Goal: Transaction & Acquisition: Purchase product/service

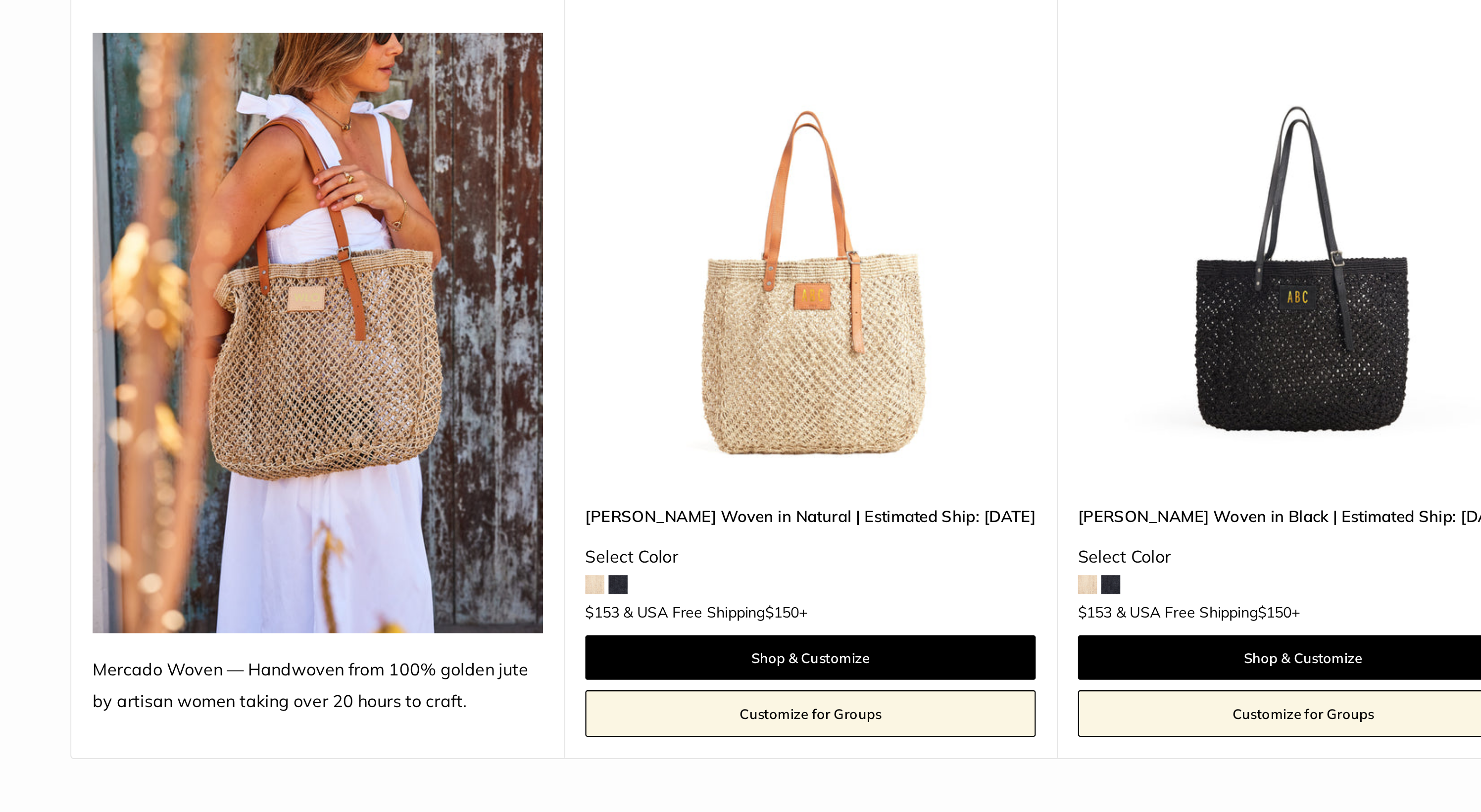
click at [0, 0] on img at bounding box center [0, 0] width 0 height 0
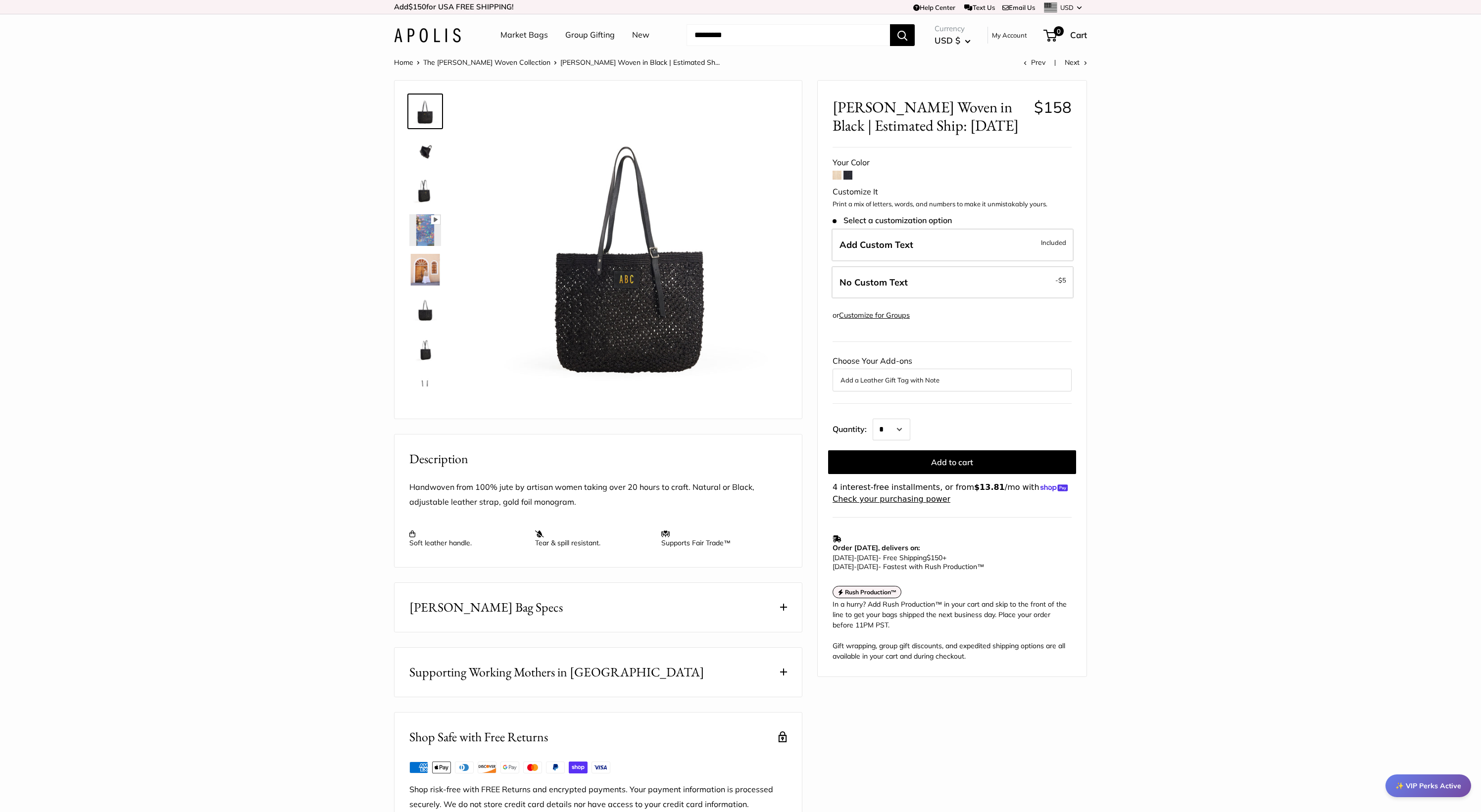
click at [423, 141] on img at bounding box center [425, 151] width 32 height 32
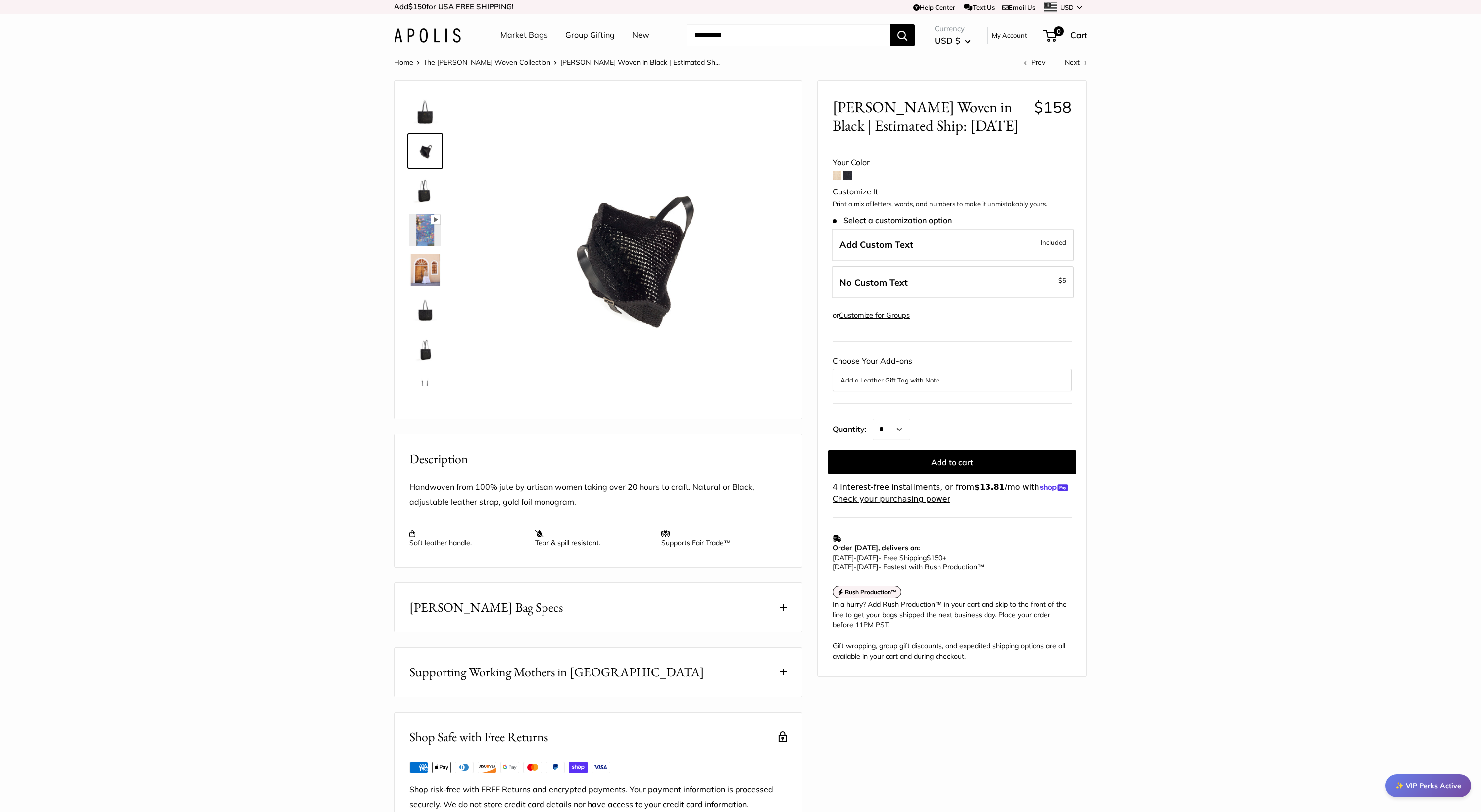
click at [424, 170] on div at bounding box center [429, 238] width 48 height 297
click at [428, 184] on img at bounding box center [425, 190] width 32 height 32
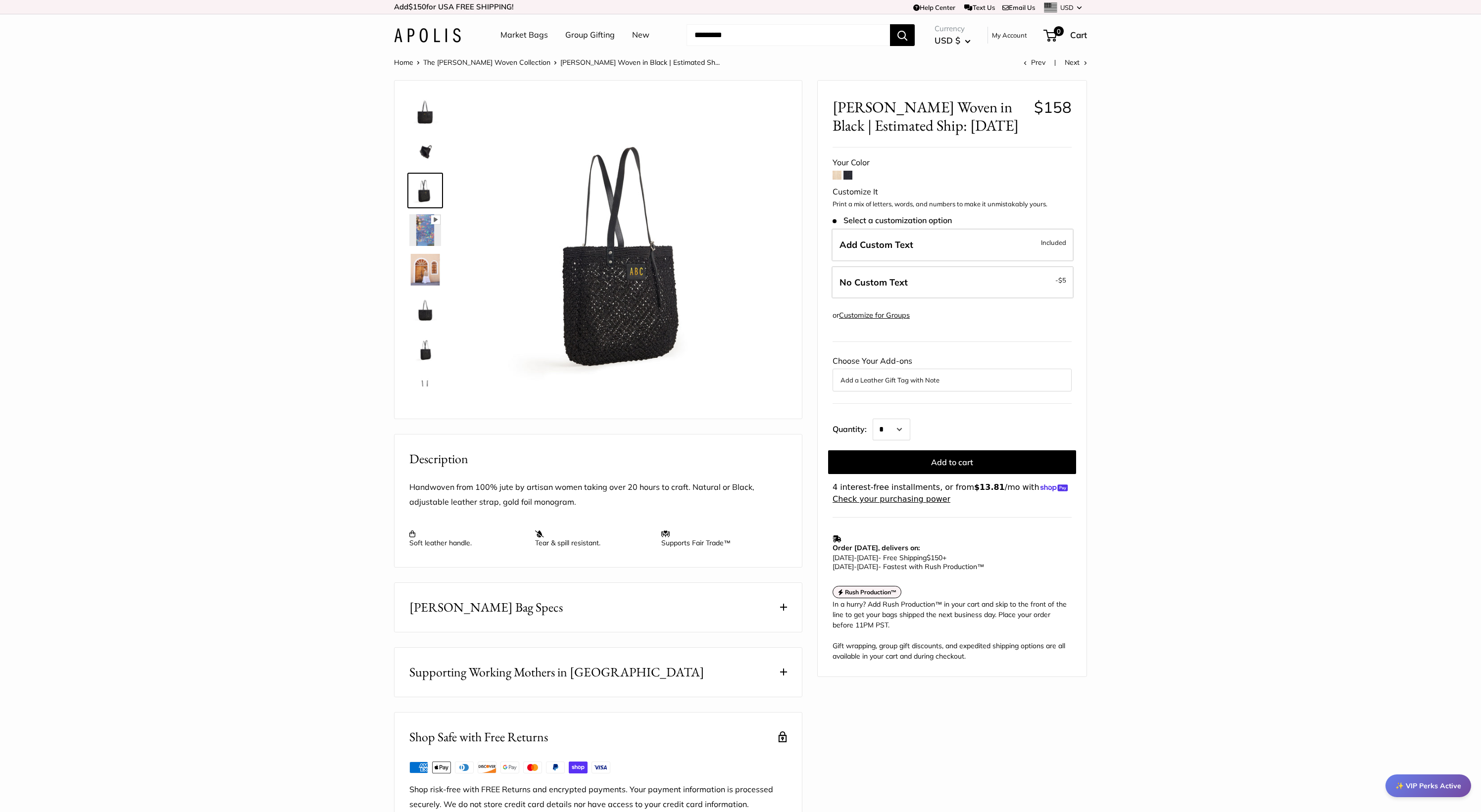
click at [432, 206] on img at bounding box center [425, 190] width 32 height 32
click at [432, 219] on icon at bounding box center [435, 220] width 9 height 9
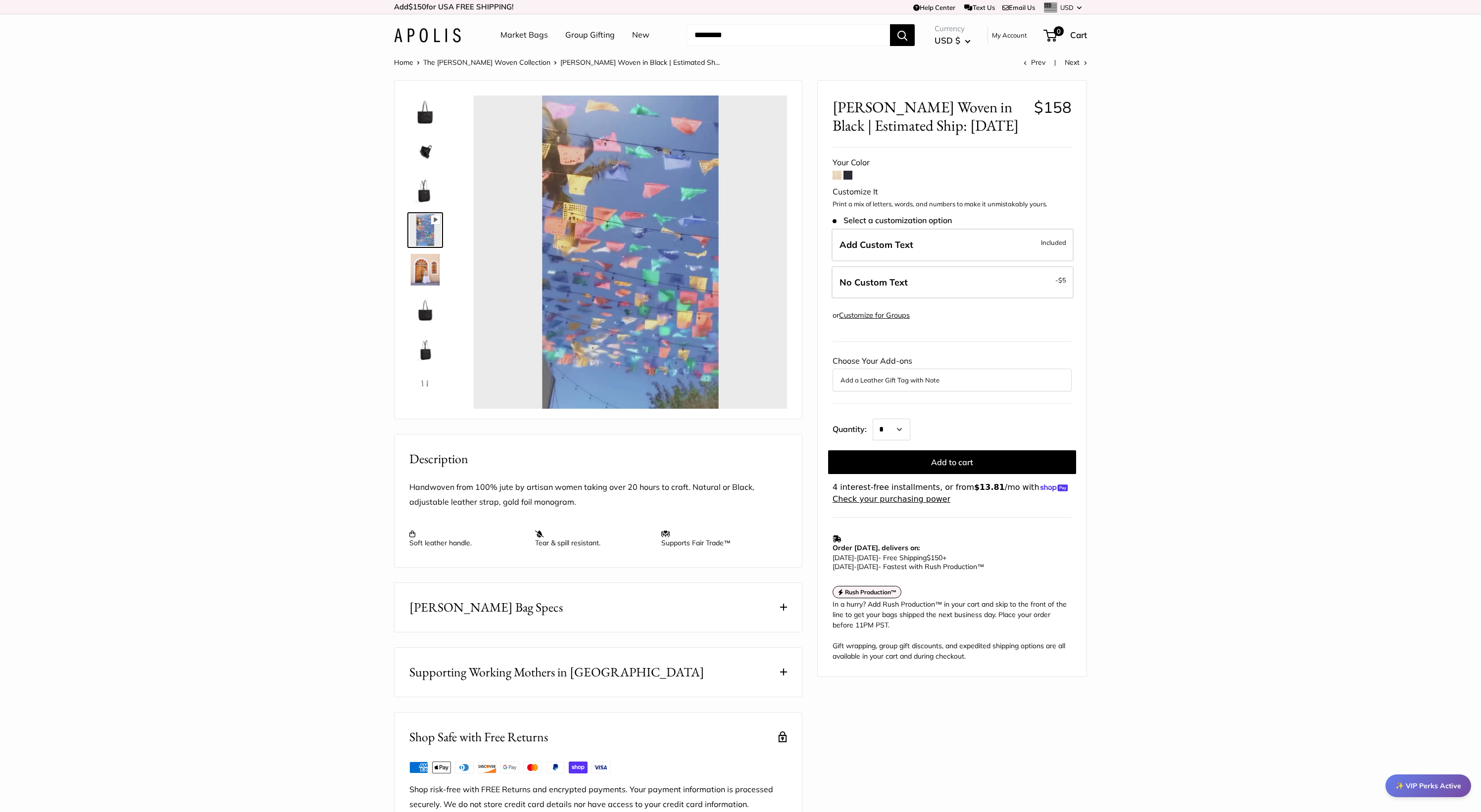
click at [438, 255] on img at bounding box center [425, 270] width 32 height 32
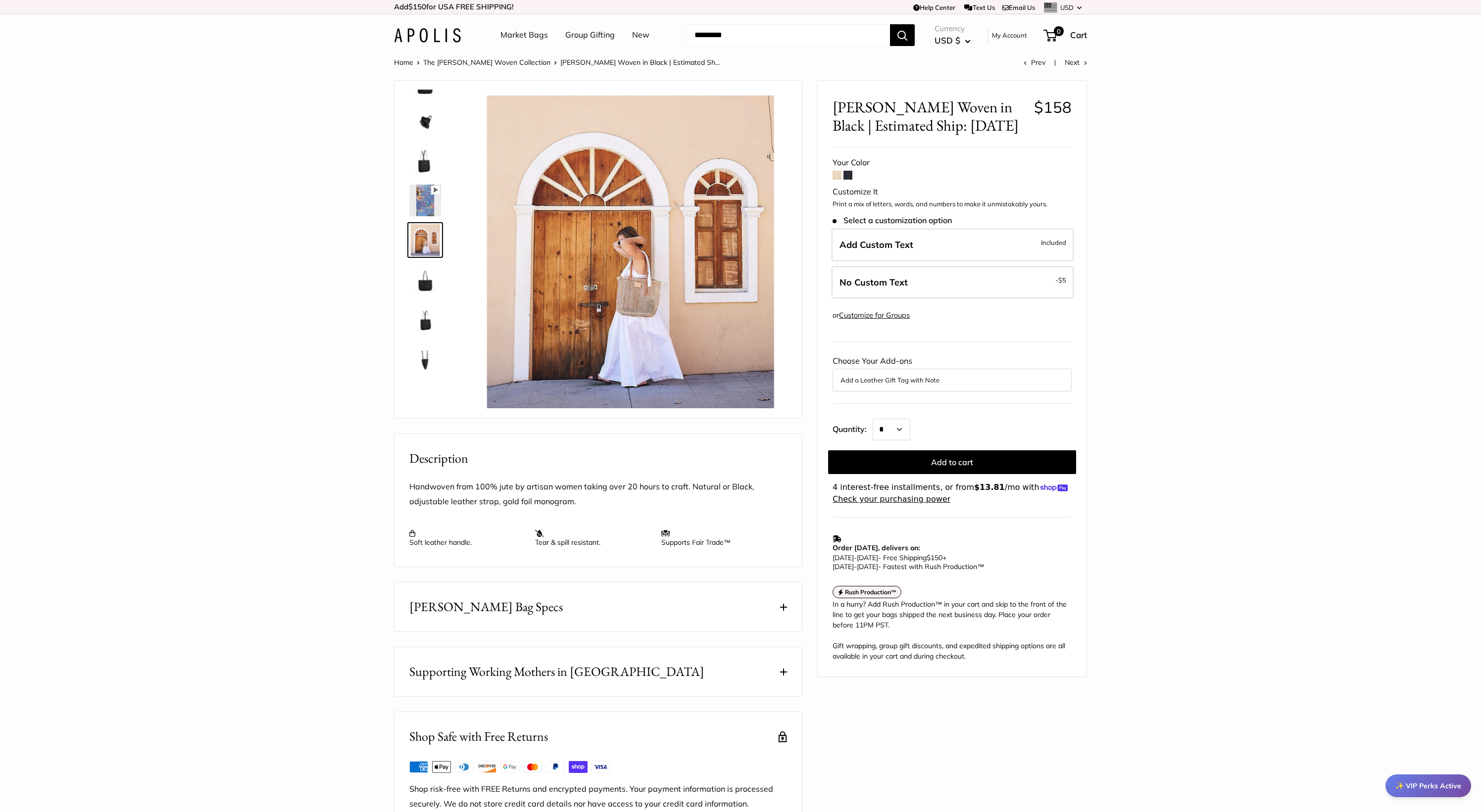
scroll to position [30, 0]
type input "****"
click at [425, 166] on img at bounding box center [425, 160] width 32 height 32
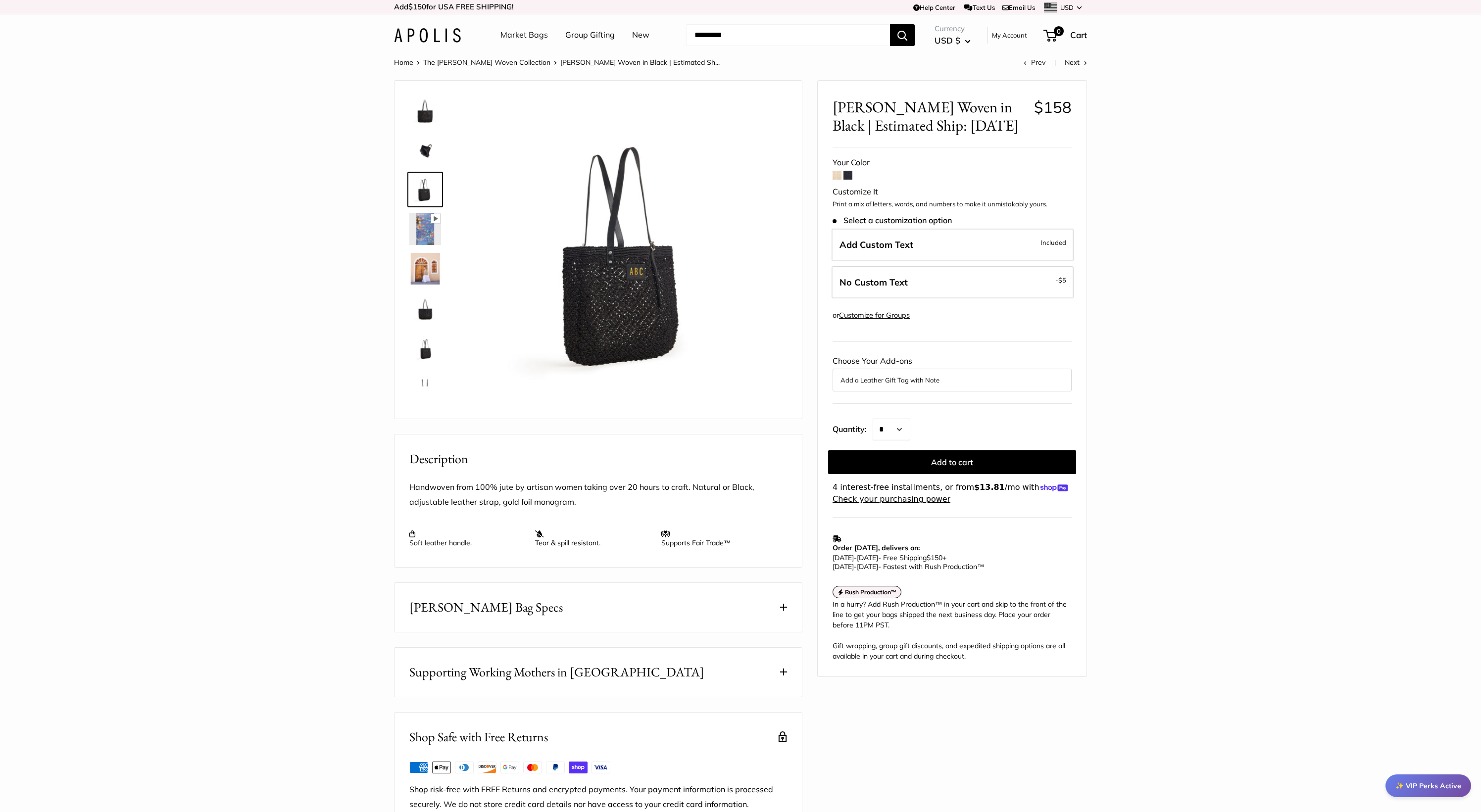
scroll to position [0, 0]
